Goal: Transaction & Acquisition: Purchase product/service

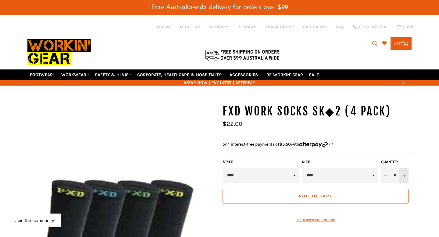
click at [402, 168] on button "+" at bounding box center [403, 175] width 9 height 15
type input "*"
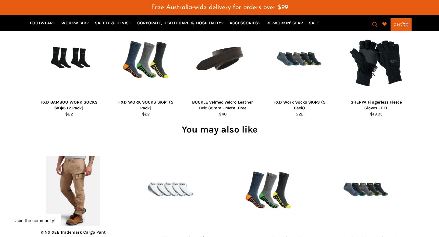
scroll to position [451, 0]
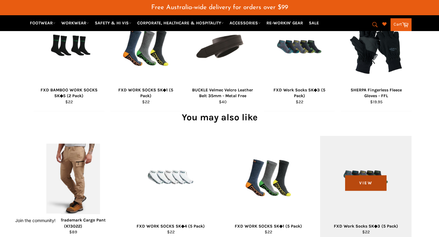
click at [366, 175] on span "View" at bounding box center [365, 183] width 41 height 16
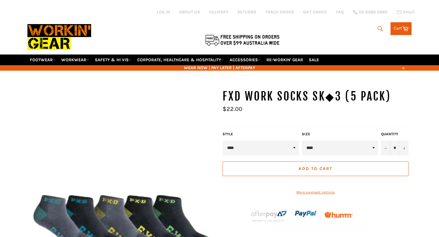
click at [137, 114] on img at bounding box center [121, 230] width 189 height 283
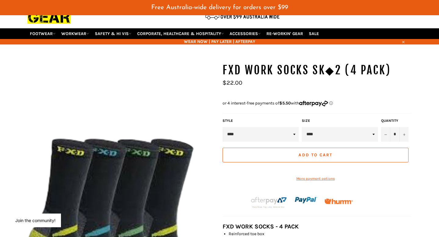
scroll to position [37, 0]
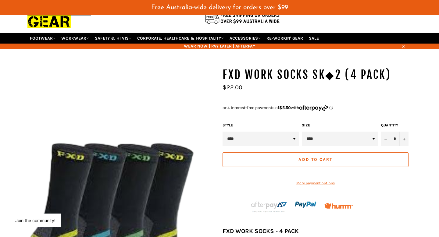
click at [223, 170] on shop-pay-wallet-button at bounding box center [223, 172] width 1 height 5
